Goal: Complete application form

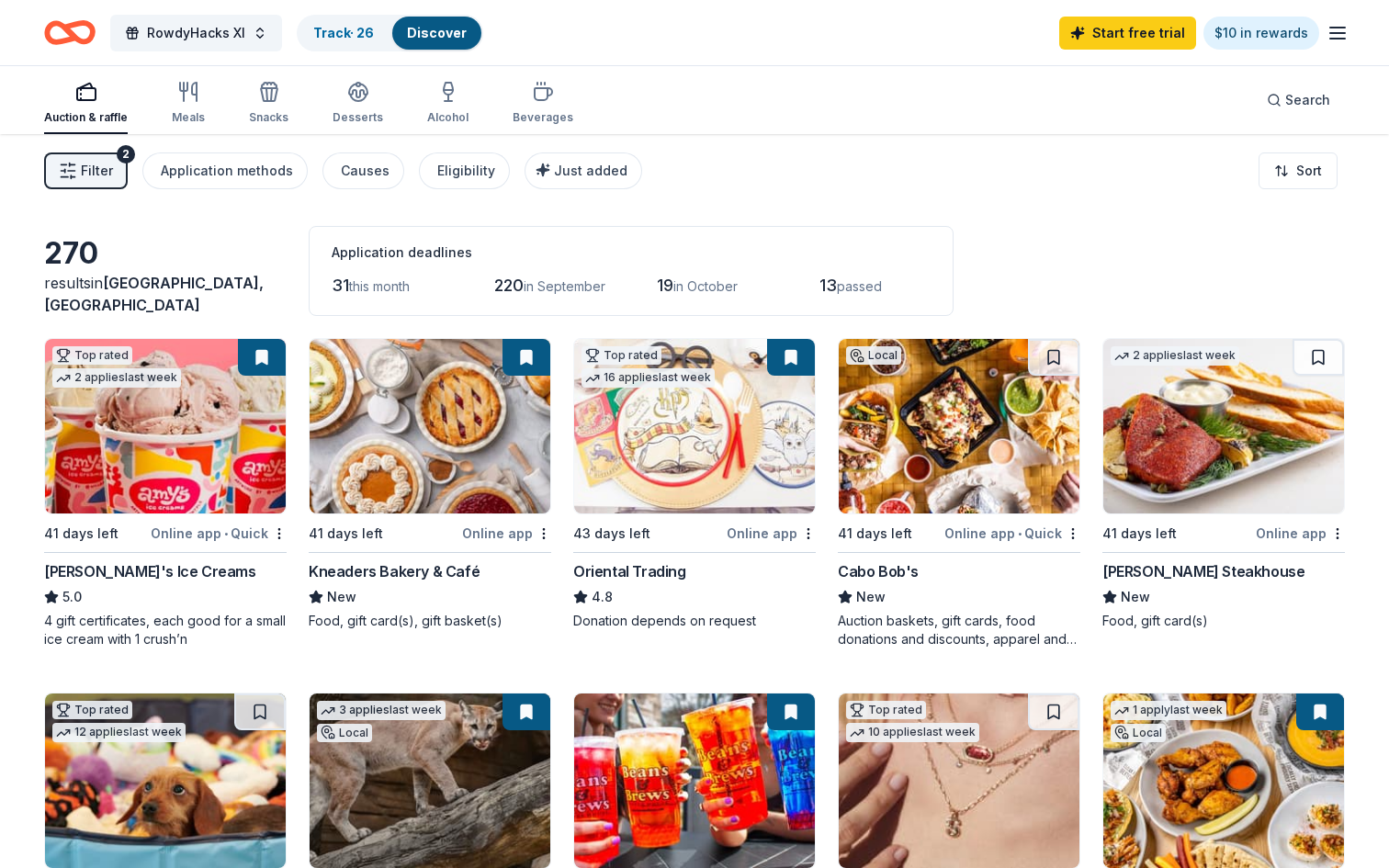
click at [113, 574] on div "[PERSON_NAME]'s Ice Creams" at bounding box center [150, 571] width 212 height 23
click at [398, 574] on div "Kneaders Bakery & Café" at bounding box center [394, 571] width 171 height 23
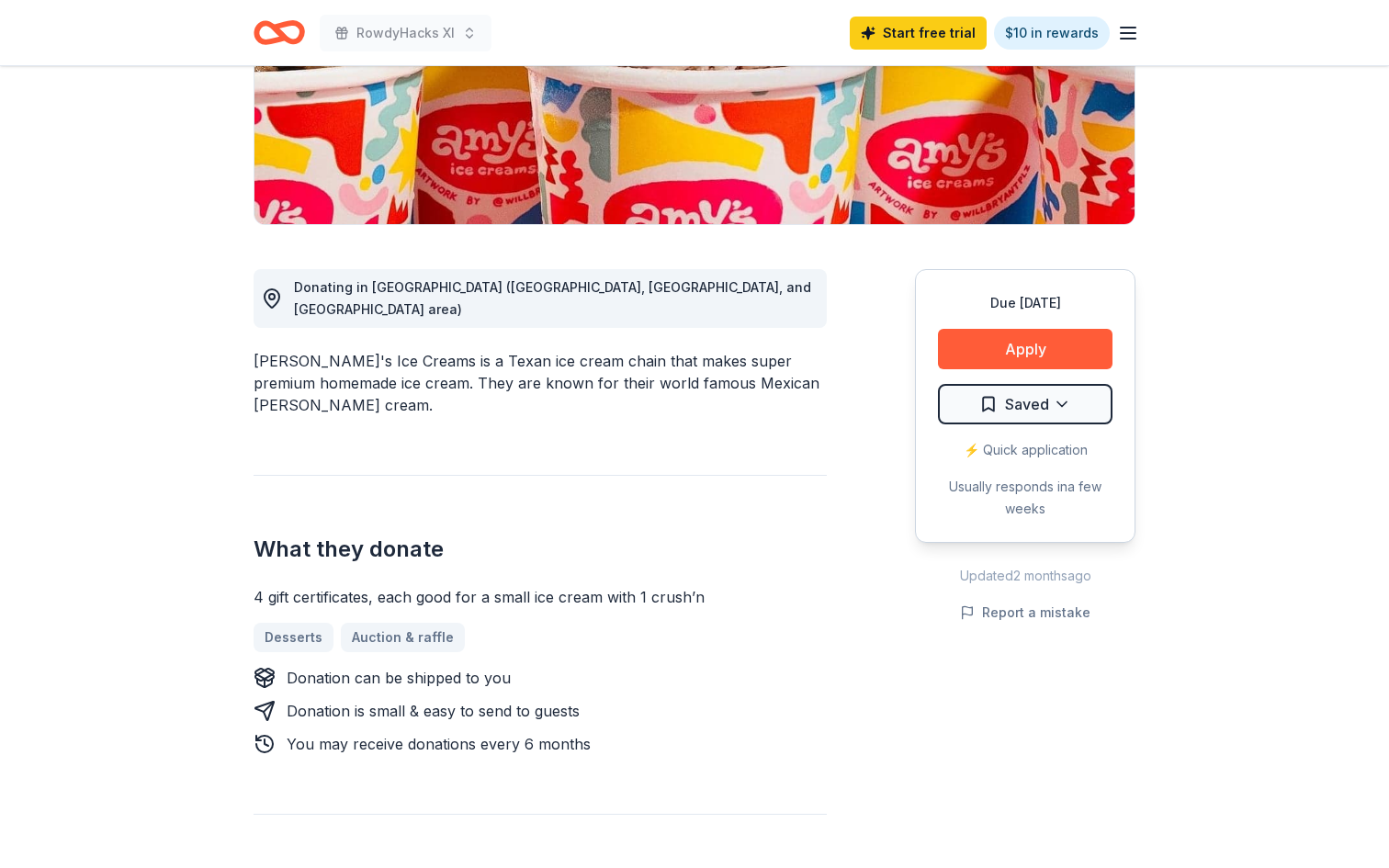
scroll to position [335, 0]
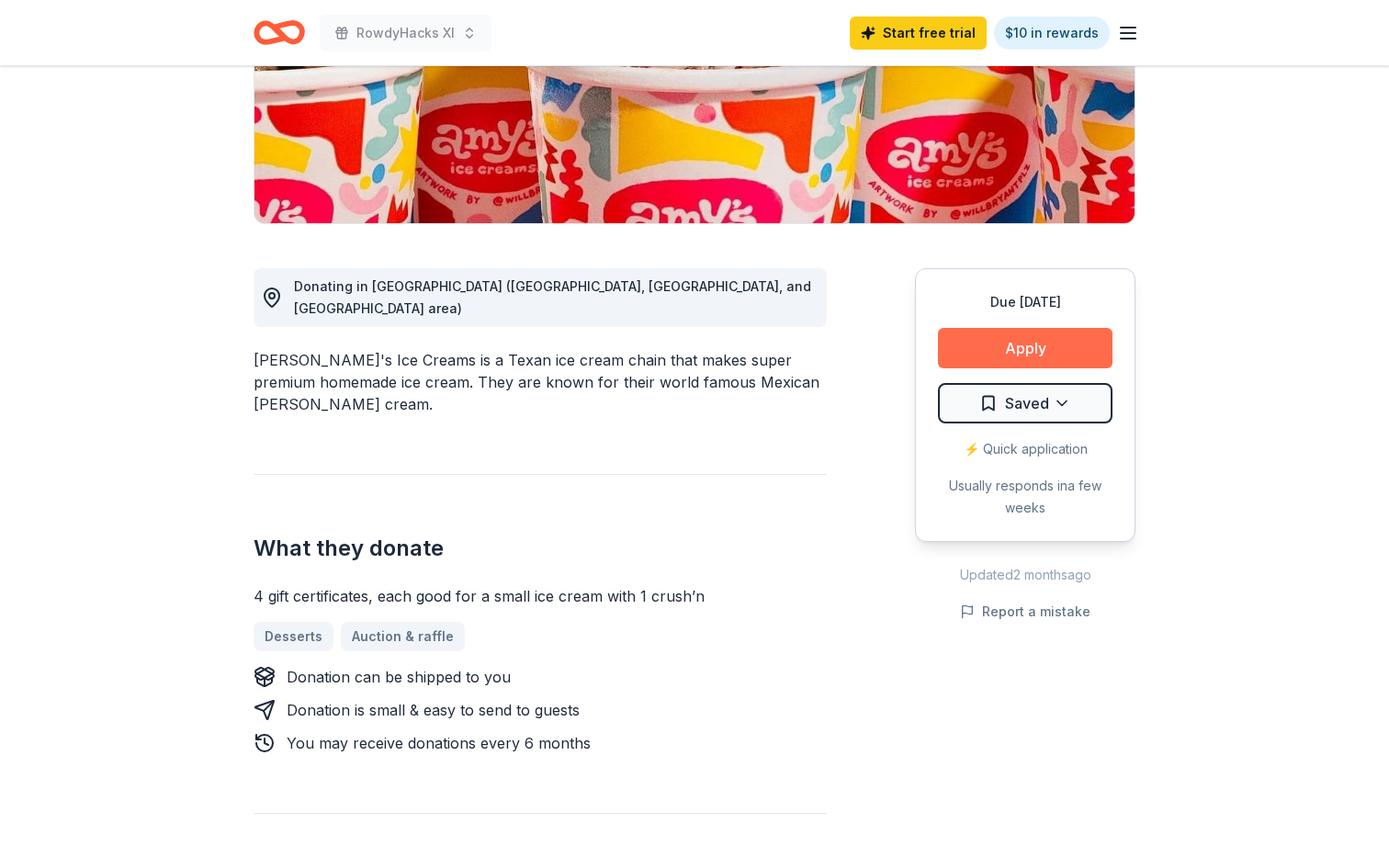
click at [1019, 346] on button "Apply" at bounding box center [1025, 347] width 174 height 40
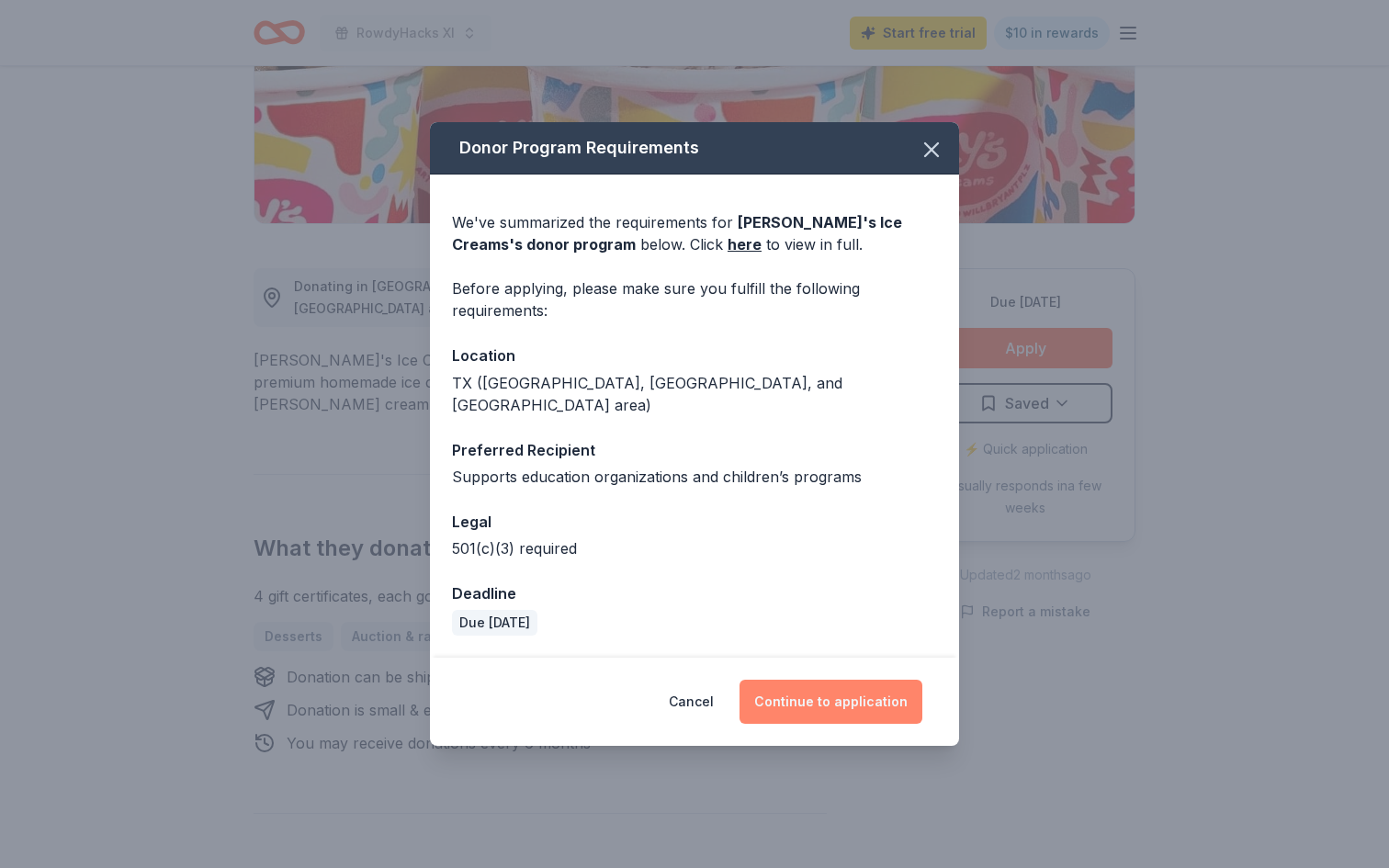
click at [838, 689] on button "Continue to application" at bounding box center [831, 702] width 183 height 44
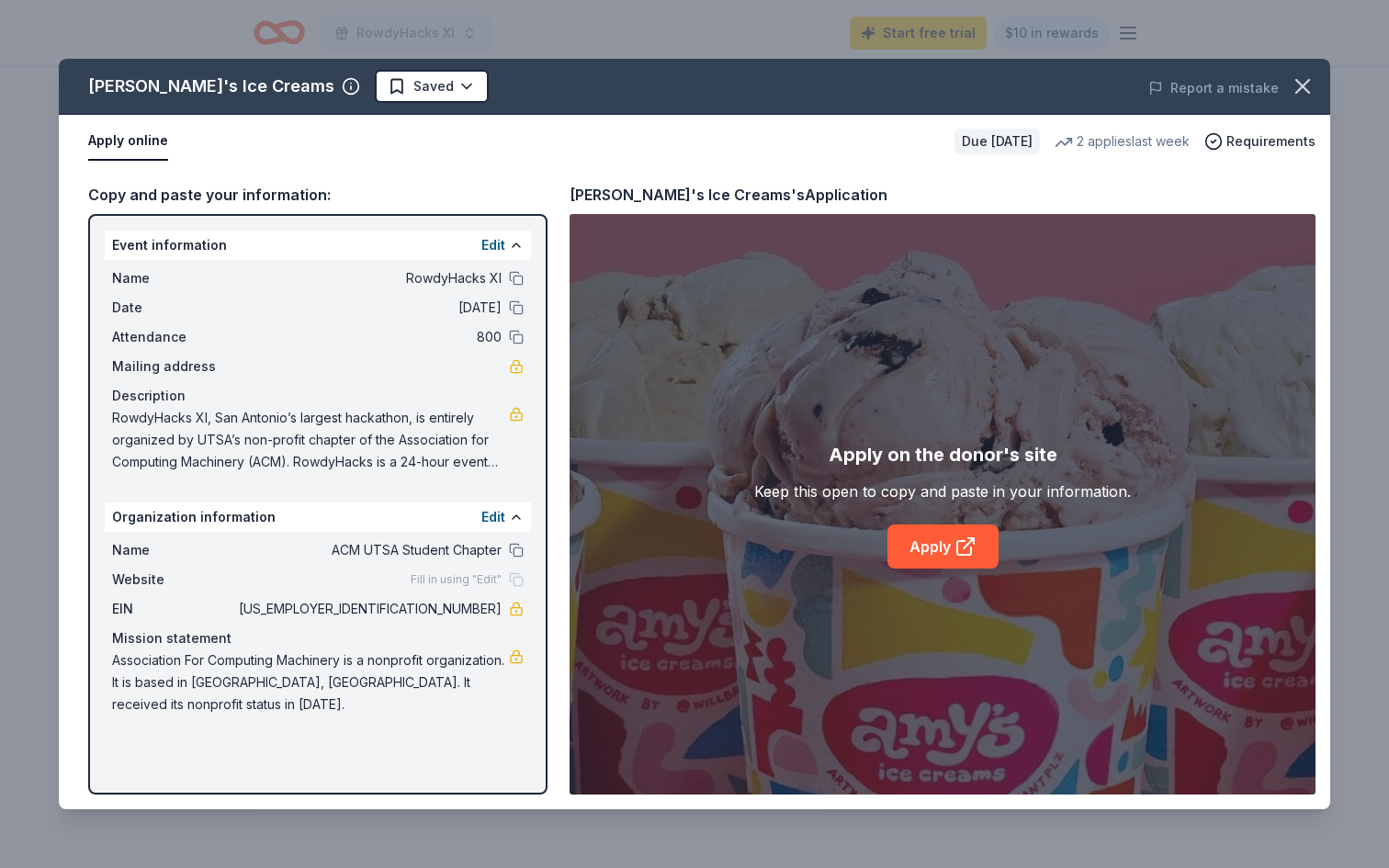
click at [131, 140] on button "Apply online" at bounding box center [128, 141] width 80 height 38
click at [264, 828] on div "[PERSON_NAME]'s Ice Creams Saved Report a mistake Apply online Due [DATE] 2 app…" at bounding box center [694, 434] width 1389 height 868
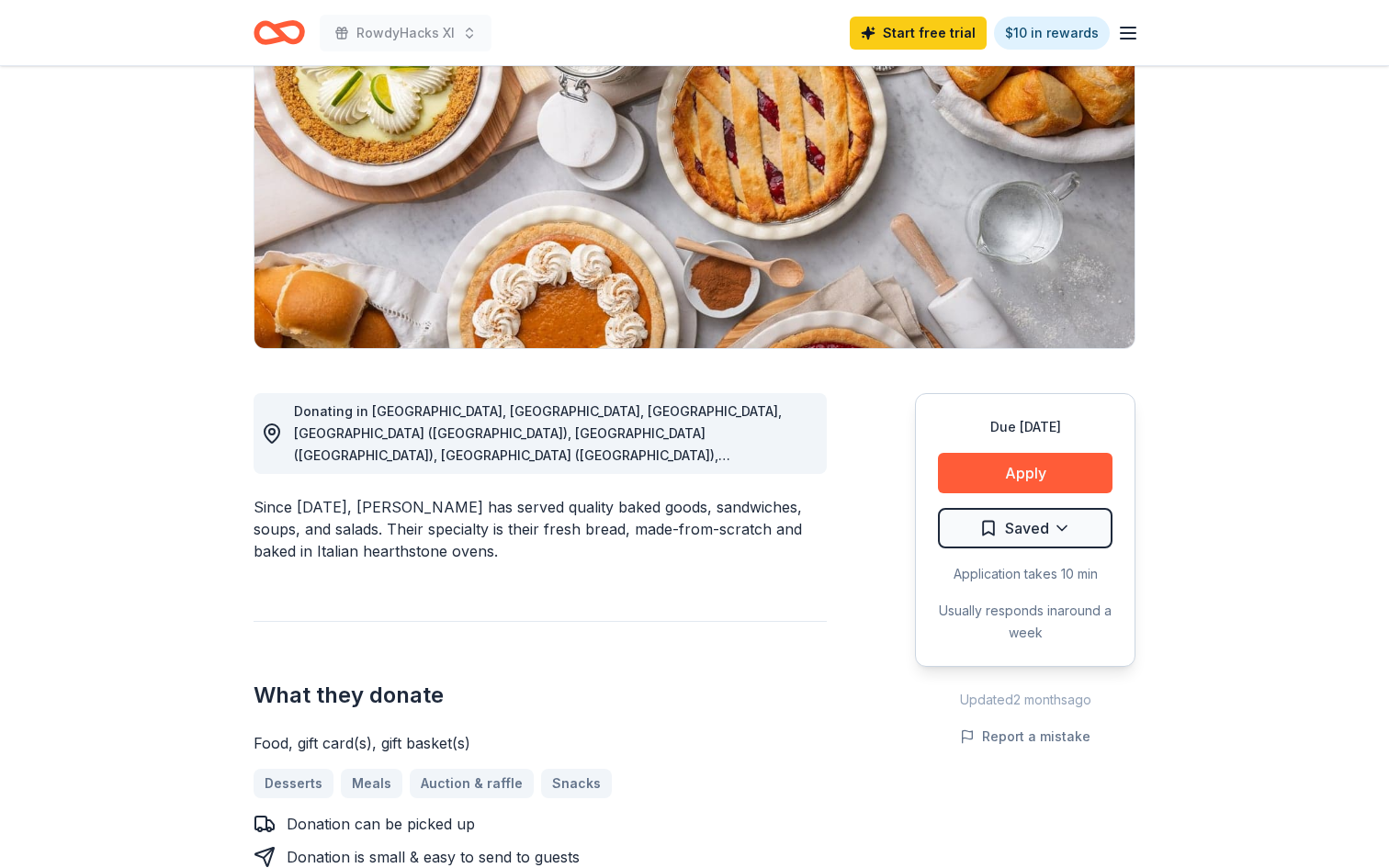
scroll to position [213, 0]
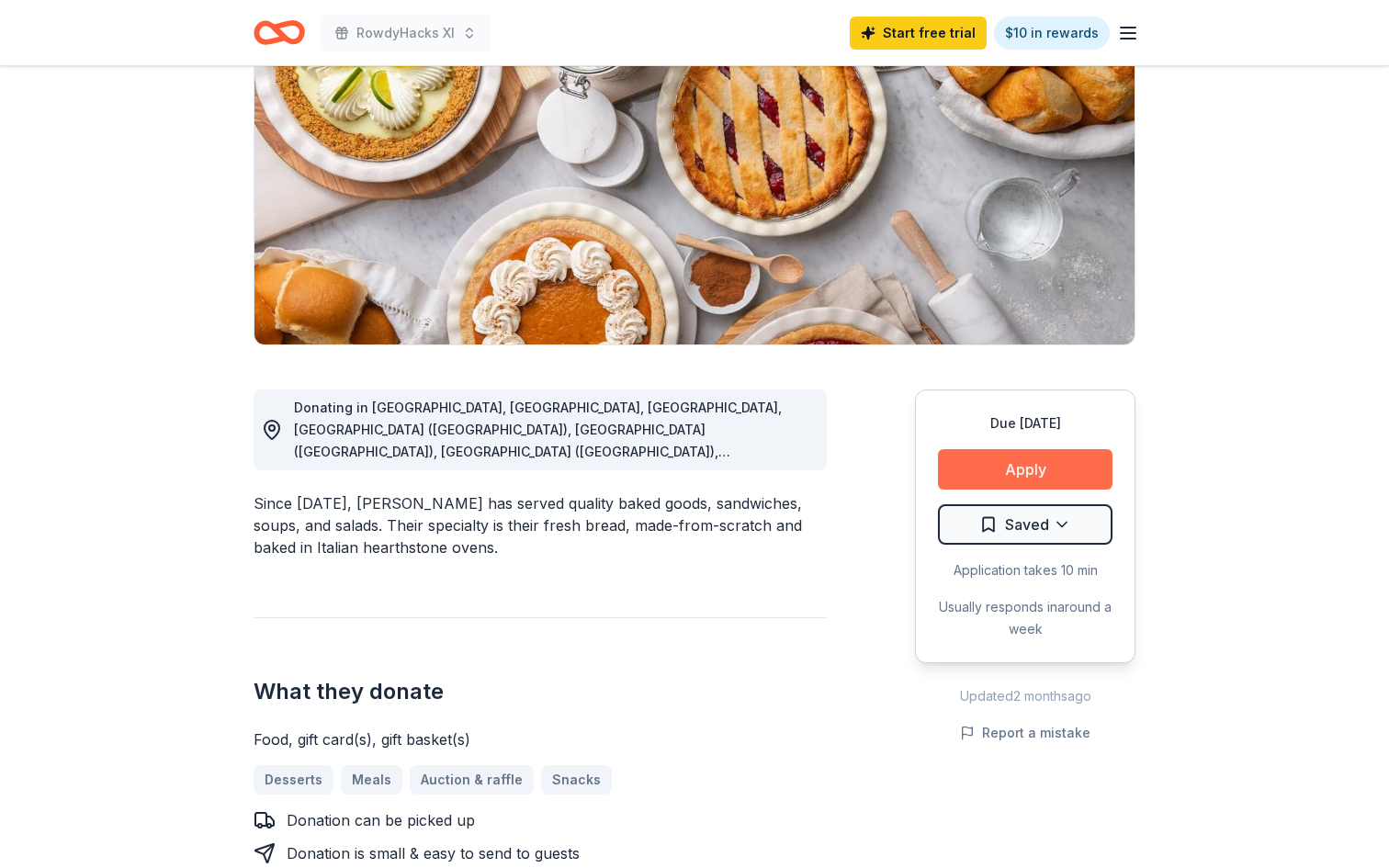
click at [995, 471] on button "Apply" at bounding box center [1025, 469] width 174 height 40
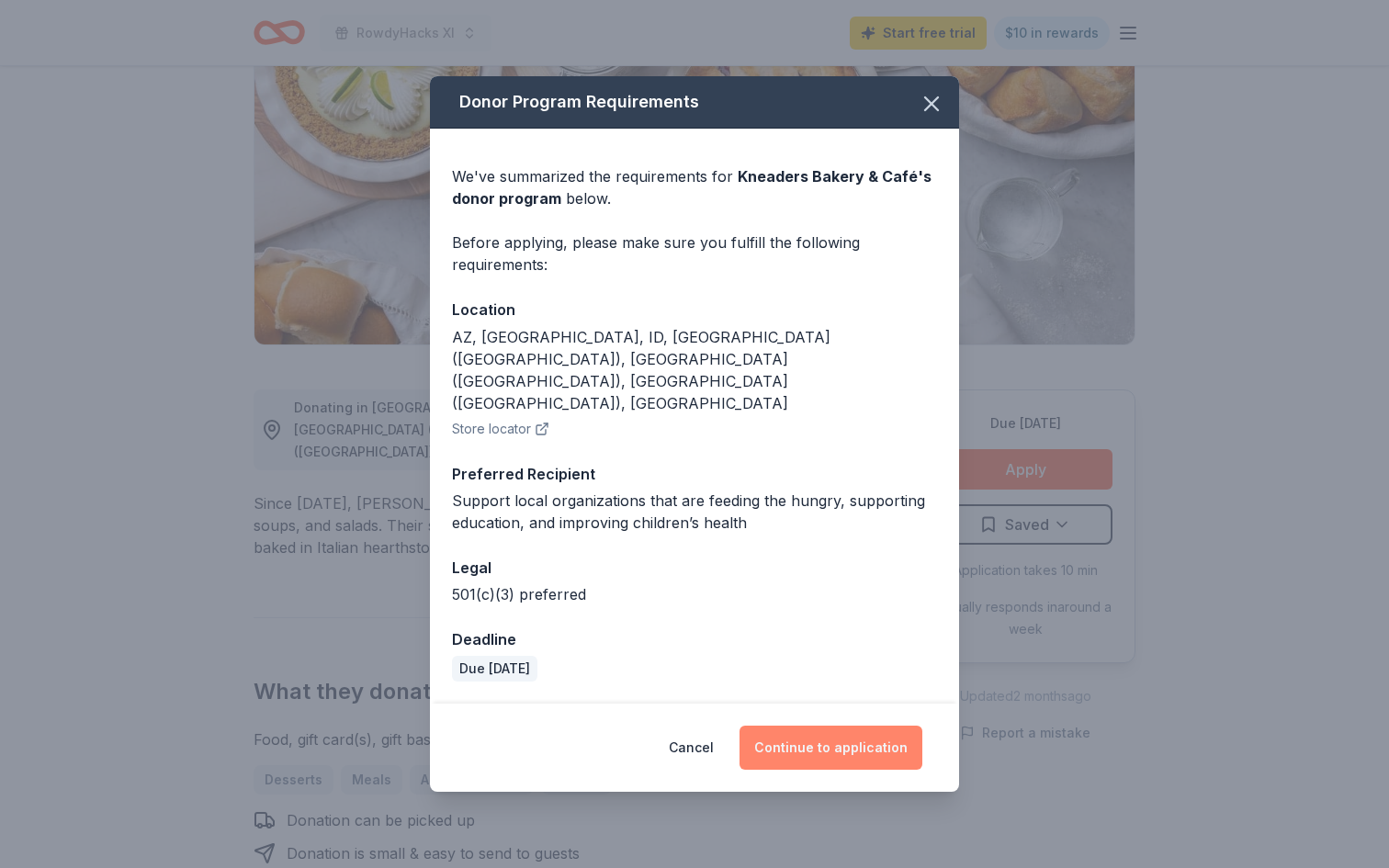
click at [819, 726] on button "Continue to application" at bounding box center [831, 748] width 183 height 44
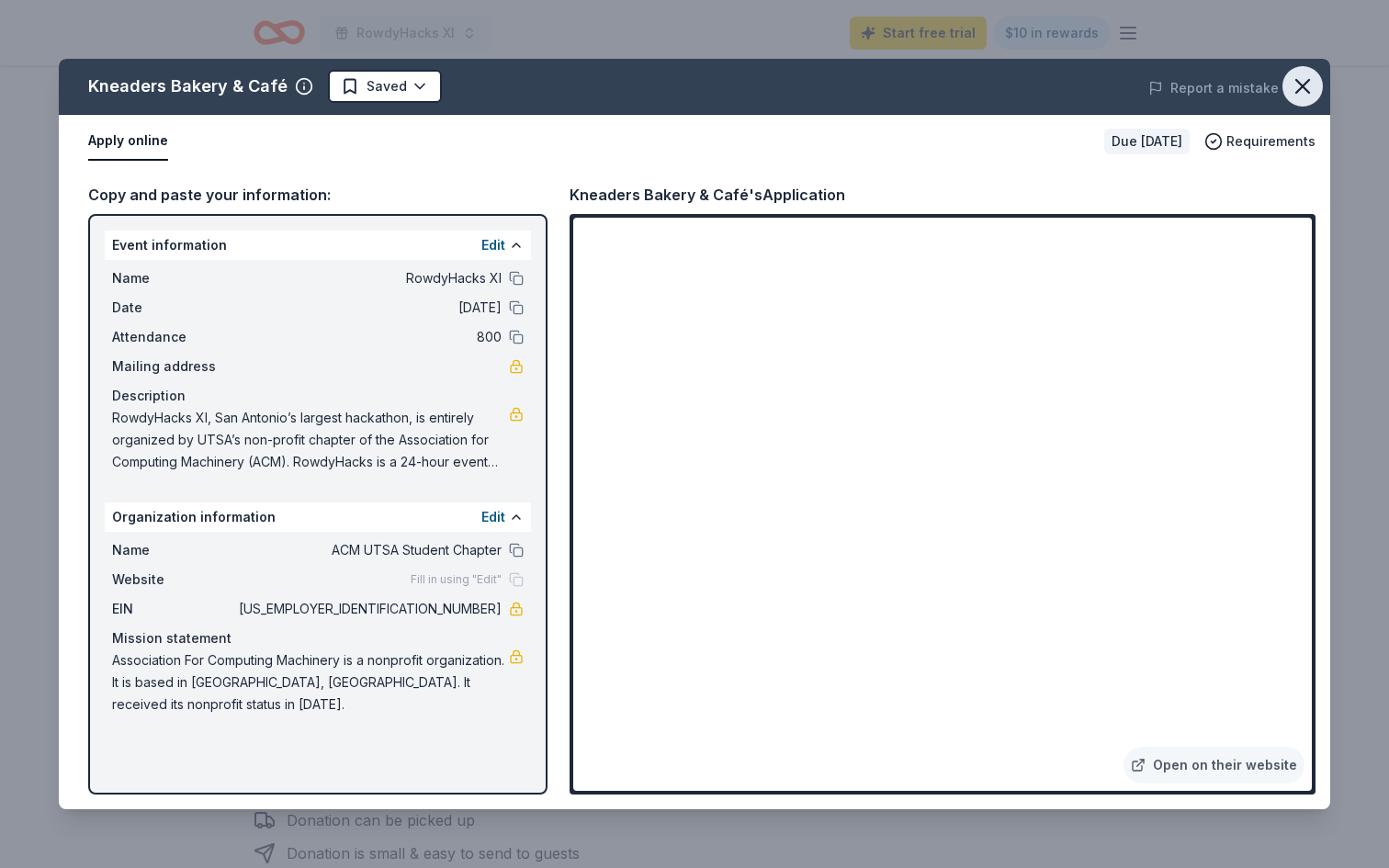
click at [1305, 86] on icon "button" at bounding box center [1303, 86] width 25 height 25
